Goal: Information Seeking & Learning: Learn about a topic

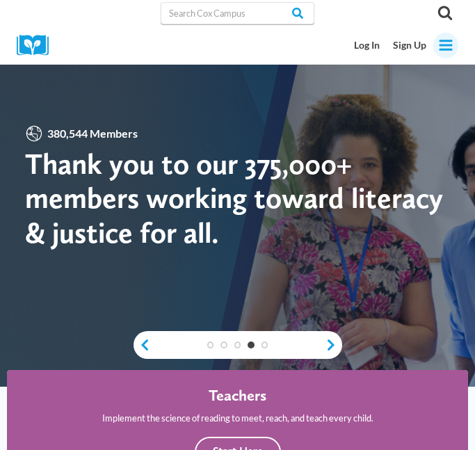
click at [446, 47] on icon "Toggle Menu" at bounding box center [445, 45] width 15 height 15
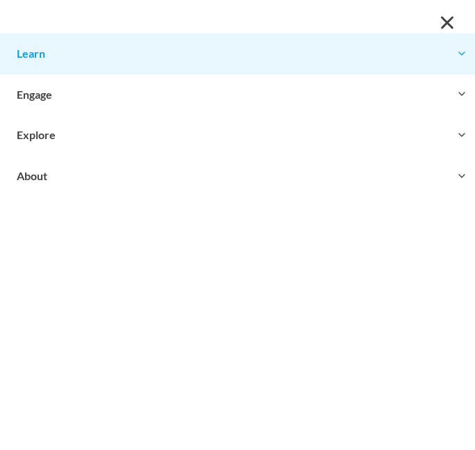
click at [245, 56] on button "Toggle child menu Expand" at bounding box center [237, 53] width 475 height 40
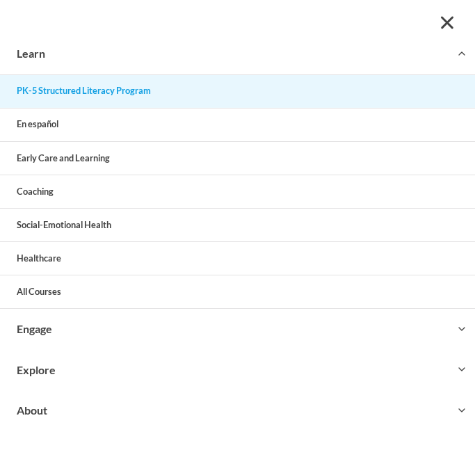
click at [152, 97] on link "PK-5 Structured Literacy Program" at bounding box center [237, 91] width 475 height 33
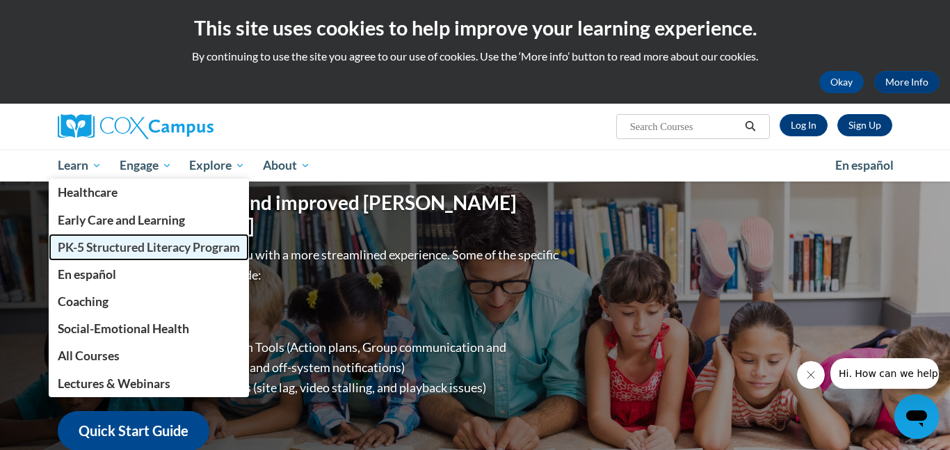
click at [113, 246] on span "PK-5 Structured Literacy Program" at bounding box center [149, 247] width 182 height 15
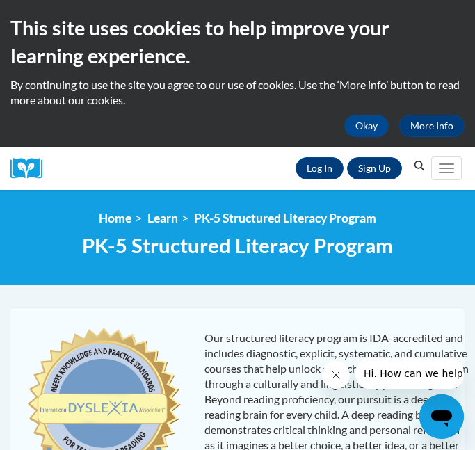
click at [451, 51] on h2 "This site uses cookies to help improve your learning experience." at bounding box center [237, 42] width 454 height 56
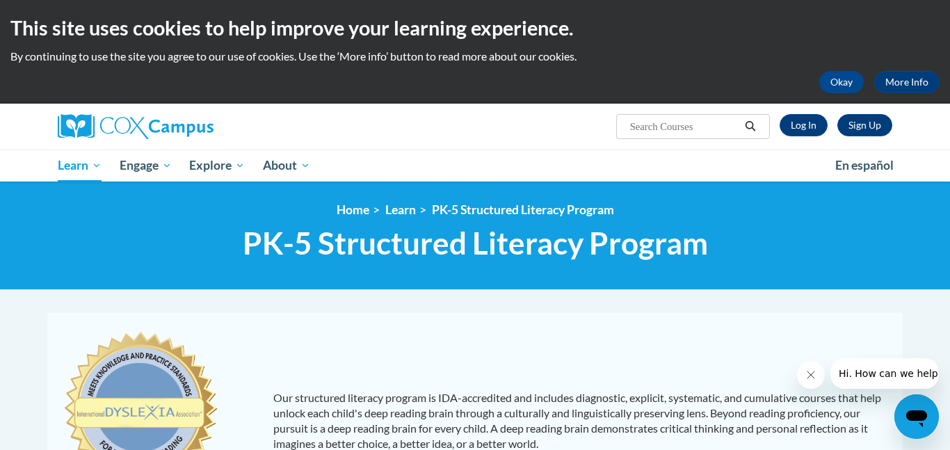
click at [831, 317] on div "Our structured literacy program is IDA-accredited and includes diagnostic, expl…" at bounding box center [474, 444] width 855 height 264
click at [771, 284] on div "<en>My Learning</en><fr>New fr_My Learning</fr><it>New it_My Learning</it><de>N…" at bounding box center [475, 236] width 950 height 108
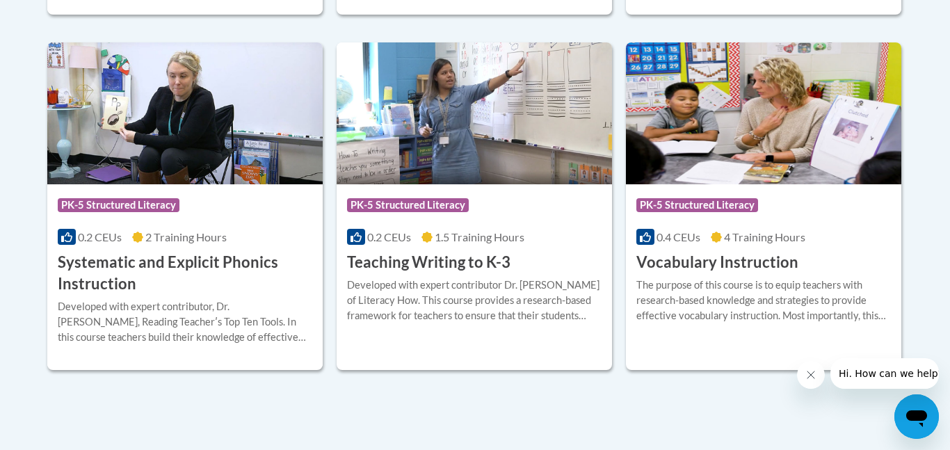
scroll to position [1613, 0]
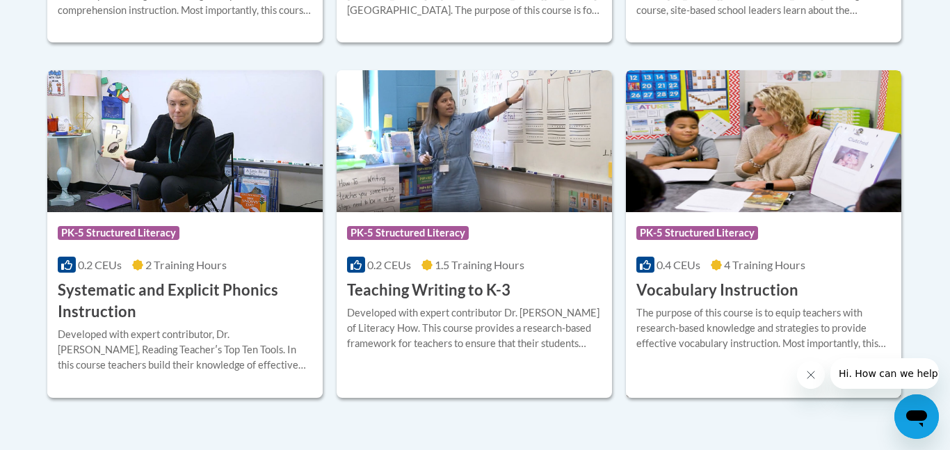
click at [769, 296] on h3 "Vocabulary Instruction" at bounding box center [717, 291] width 162 height 22
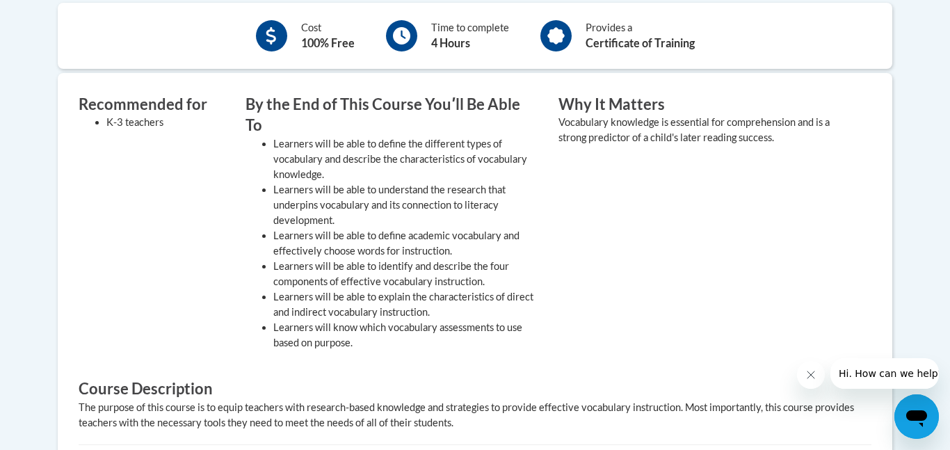
scroll to position [518, 0]
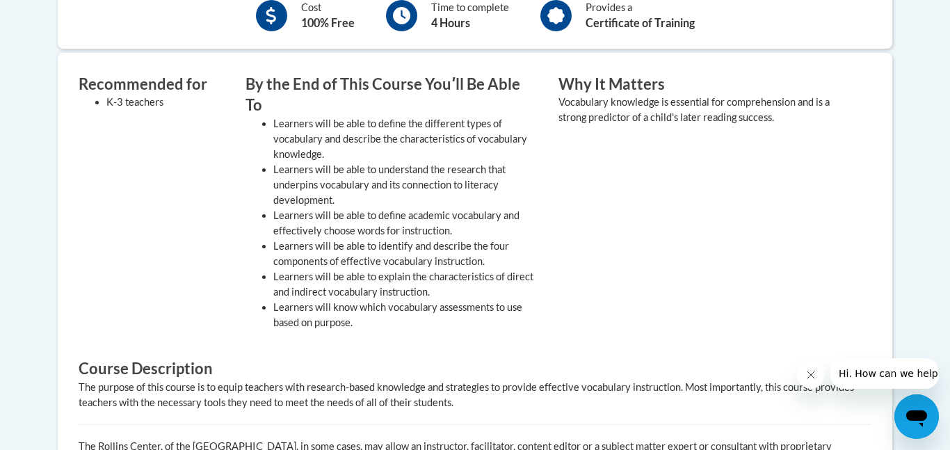
drag, startPoint x: 949, startPoint y: 124, endPoint x: 887, endPoint y: 295, distance: 182.2
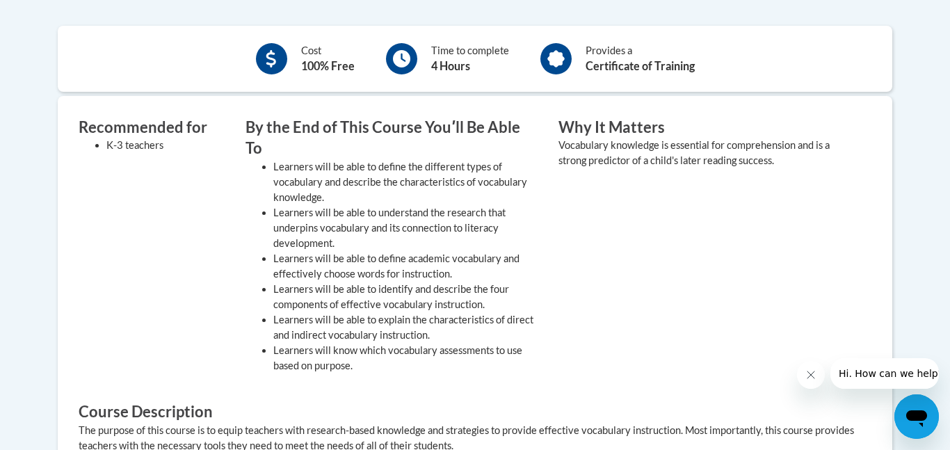
scroll to position [489, 0]
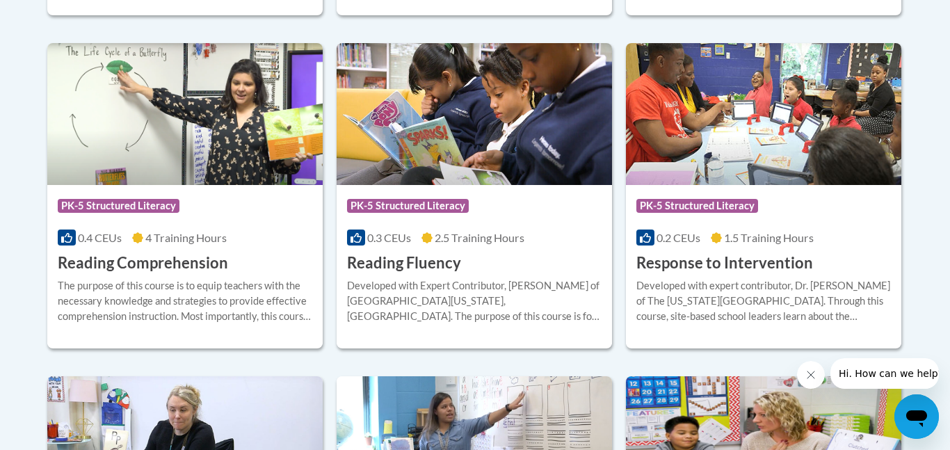
scroll to position [1335, 0]
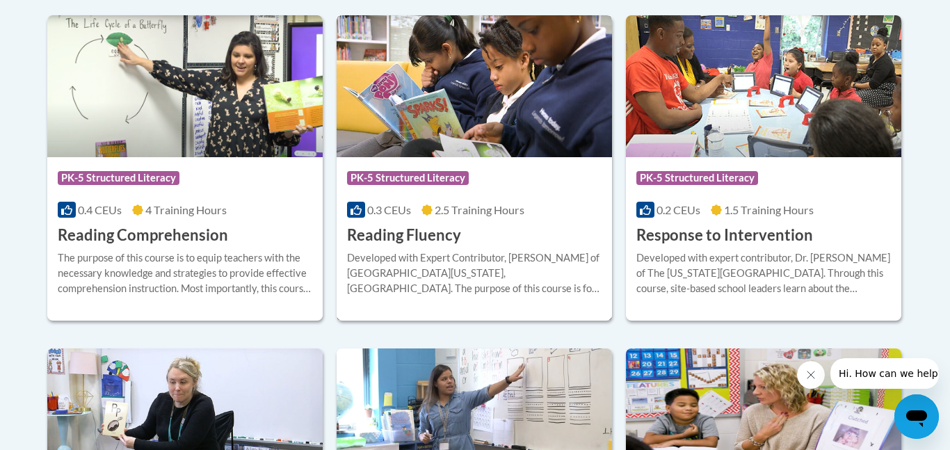
click at [420, 235] on h3 "Reading Fluency" at bounding box center [404, 236] width 114 height 22
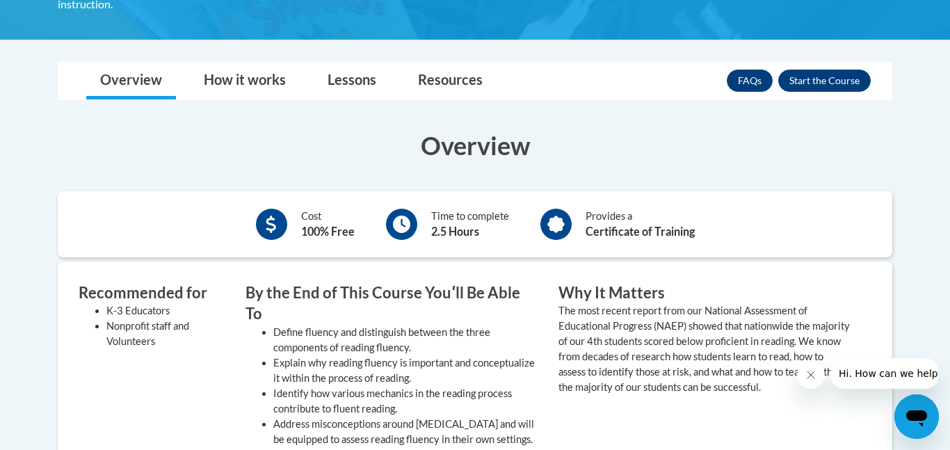
scroll to position [362, 0]
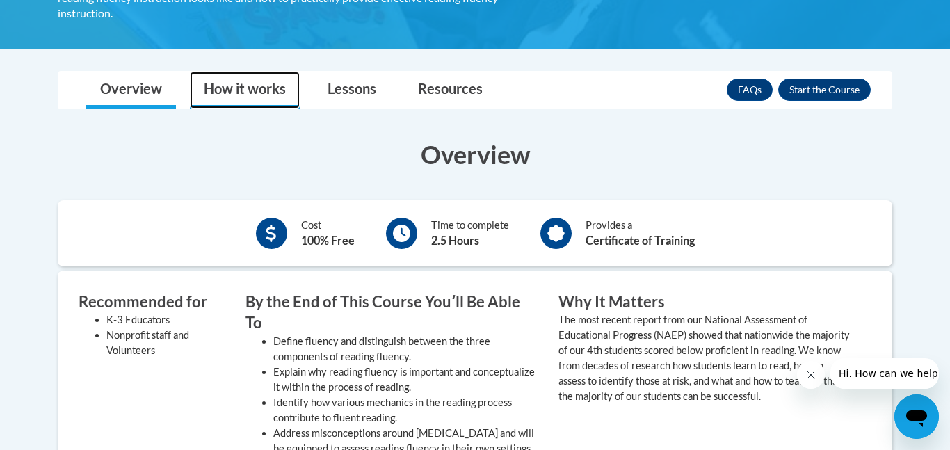
click at [252, 72] on link "How it works" at bounding box center [245, 90] width 110 height 37
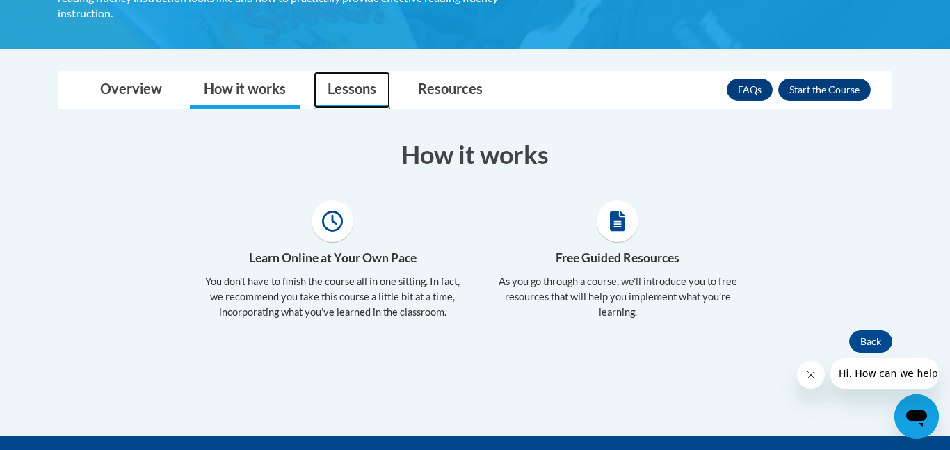
click at [316, 72] on link "Lessons" at bounding box center [352, 90] width 77 height 37
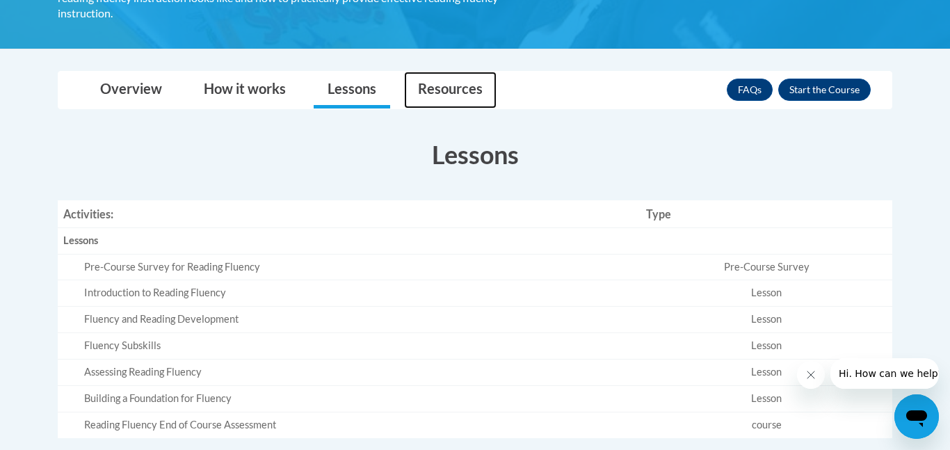
scroll to position [355, 0]
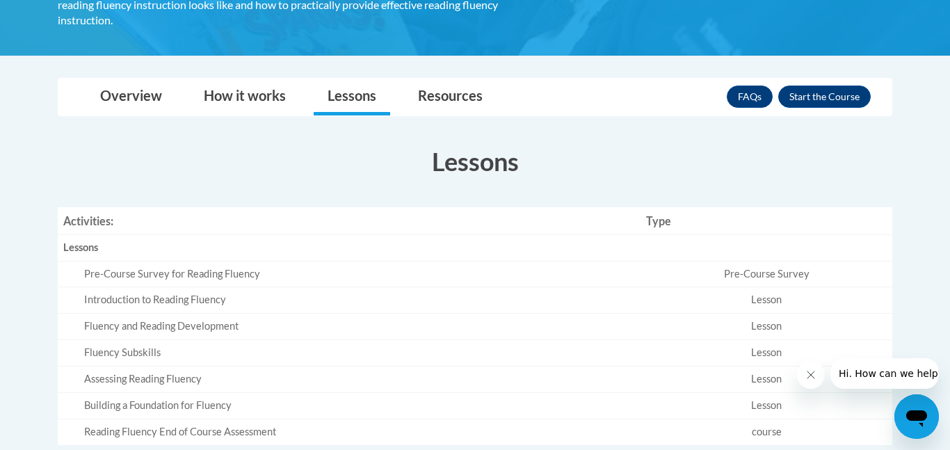
click at [350, 173] on section "Lessons Activities: Type Lessons Empty Pre-Course Survey for Reading Fluency Pr…" at bounding box center [474, 294] width 855 height 301
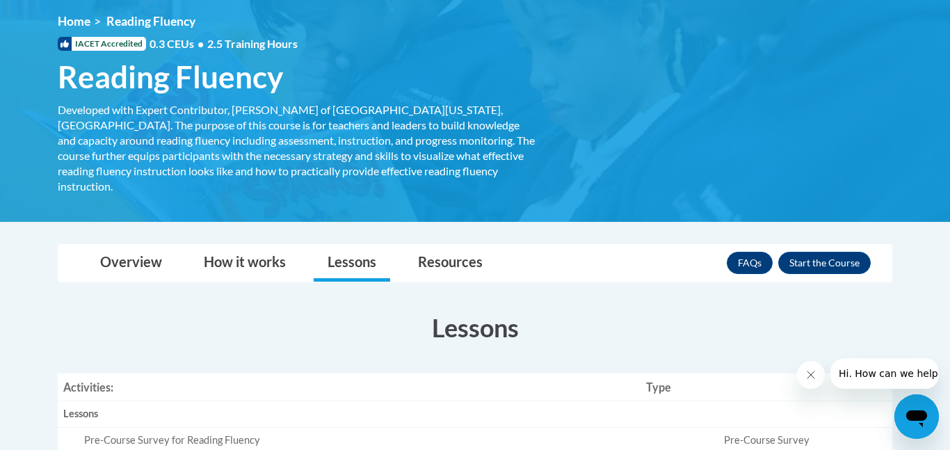
scroll to position [188, 0]
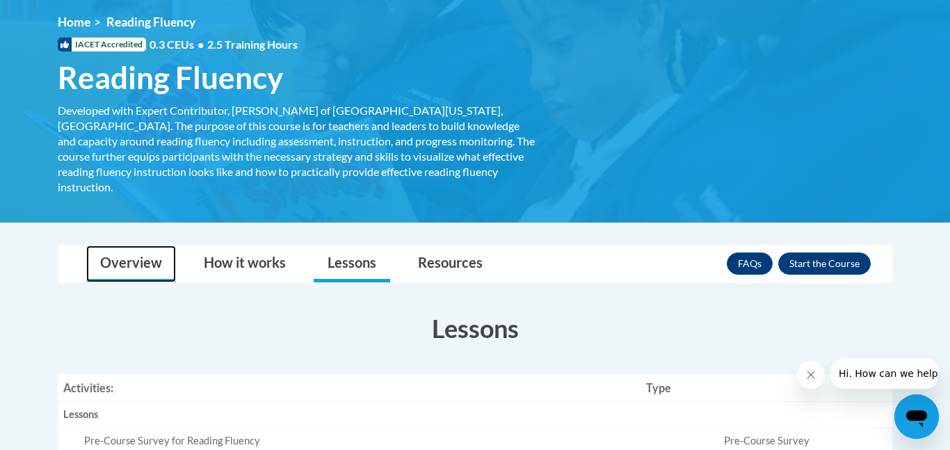
click at [147, 246] on link "Overview" at bounding box center [131, 264] width 90 height 37
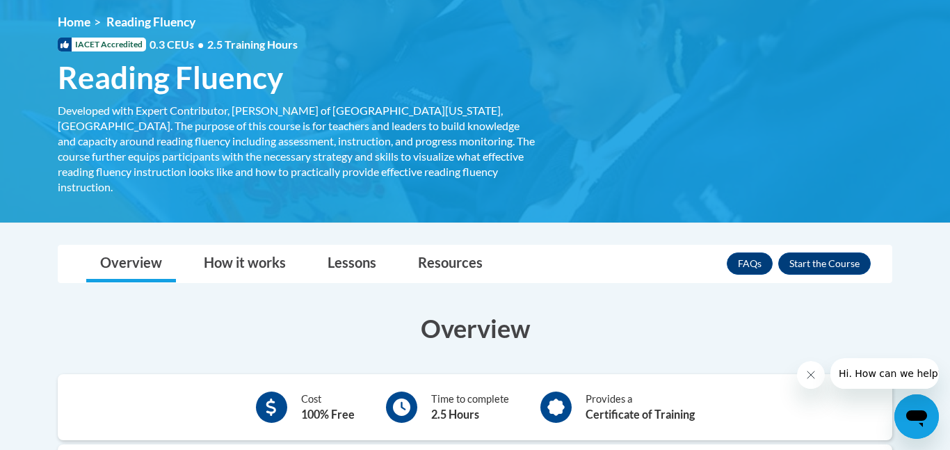
click at [330, 329] on h3 "Overview" at bounding box center [475, 328] width 835 height 35
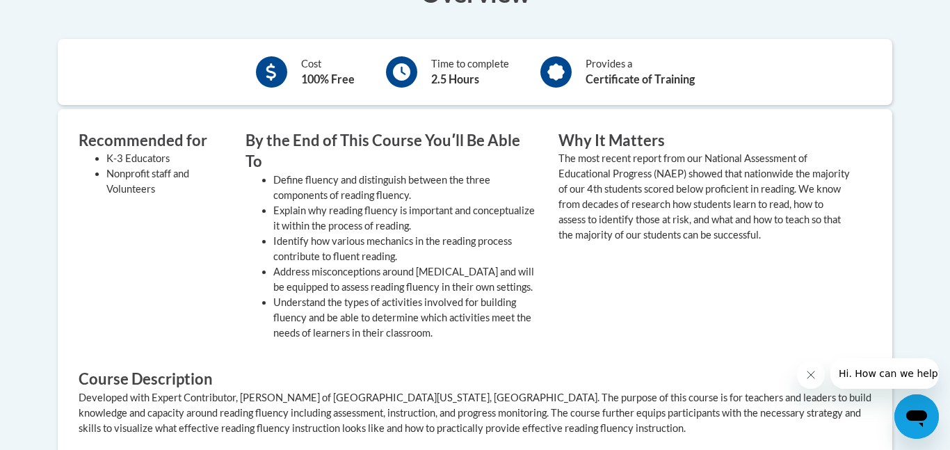
scroll to position [522, 0]
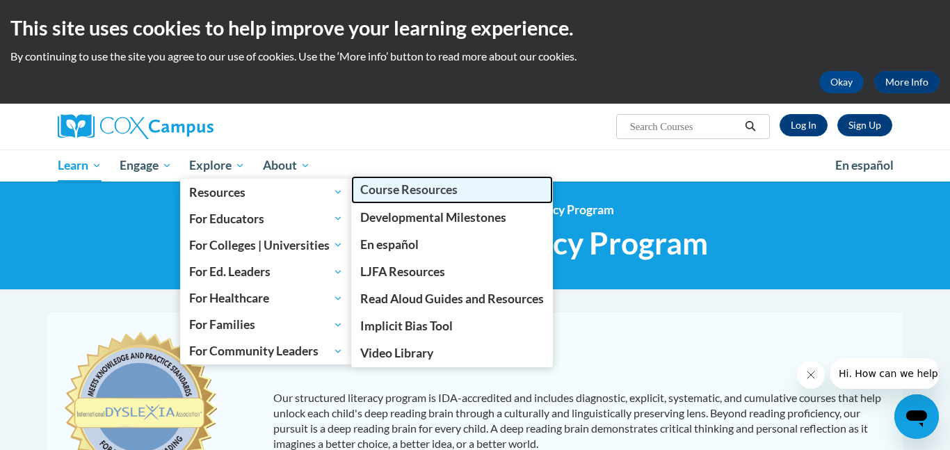
click at [407, 192] on span "Course Resources" at bounding box center [408, 189] width 97 height 15
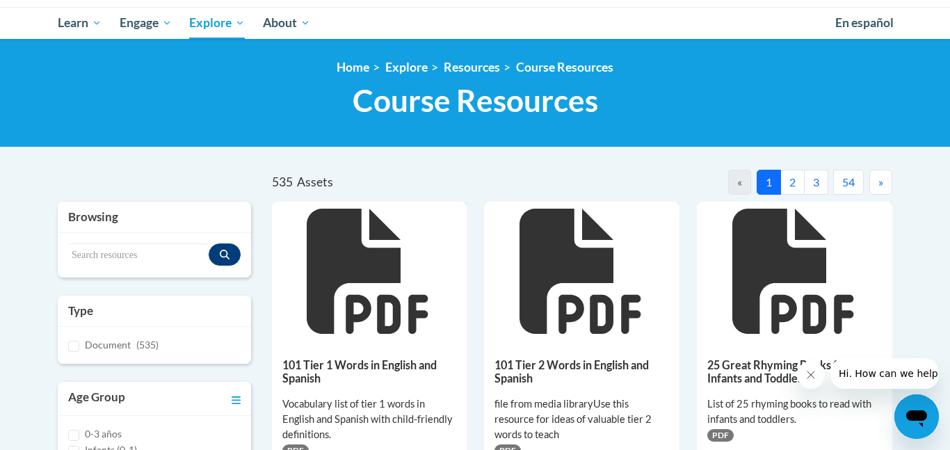
scroll to position [136, 0]
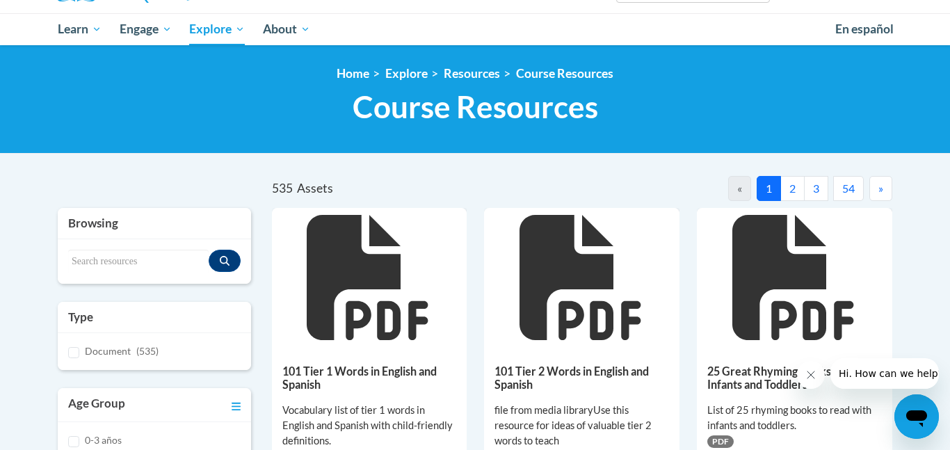
drag, startPoint x: 949, startPoint y: 79, endPoint x: 949, endPoint y: 112, distance: 32.7
click at [949, 112] on html "This site uses cookies to help improve your learning experience. By continuing …" at bounding box center [475, 89] width 950 height 450
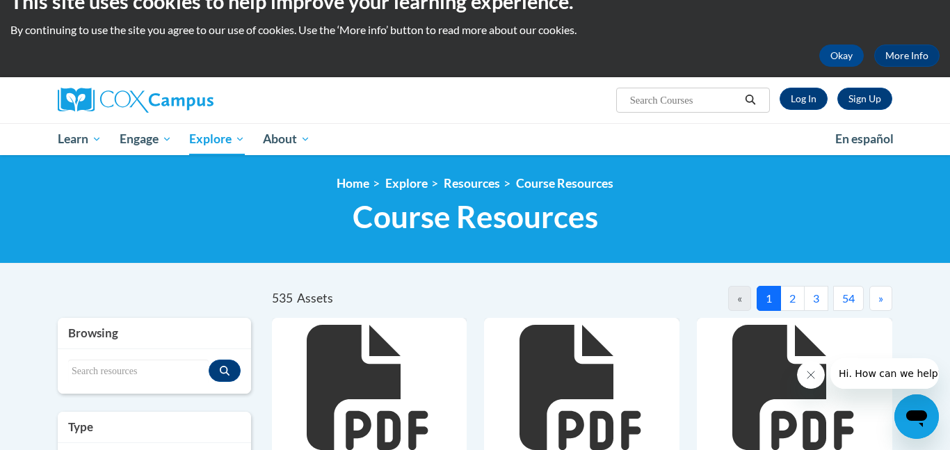
scroll to position [25, 0]
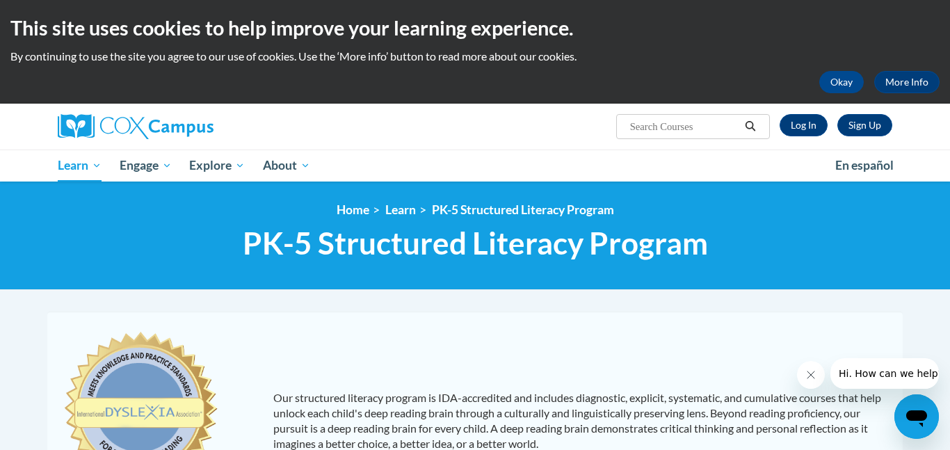
click at [442, 241] on span "PK-5 Structured Literacy Program" at bounding box center [475, 243] width 465 height 37
